Goal: Information Seeking & Learning: Learn about a topic

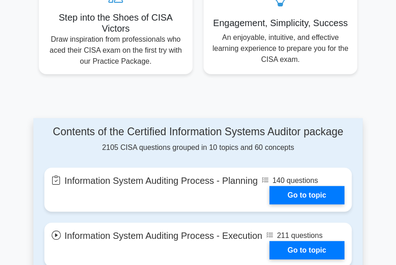
scroll to position [602, 0]
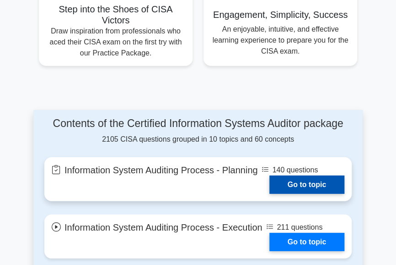
click at [302, 184] on link "Go to topic" at bounding box center [307, 184] width 75 height 18
